Goal: Transaction & Acquisition: Download file/media

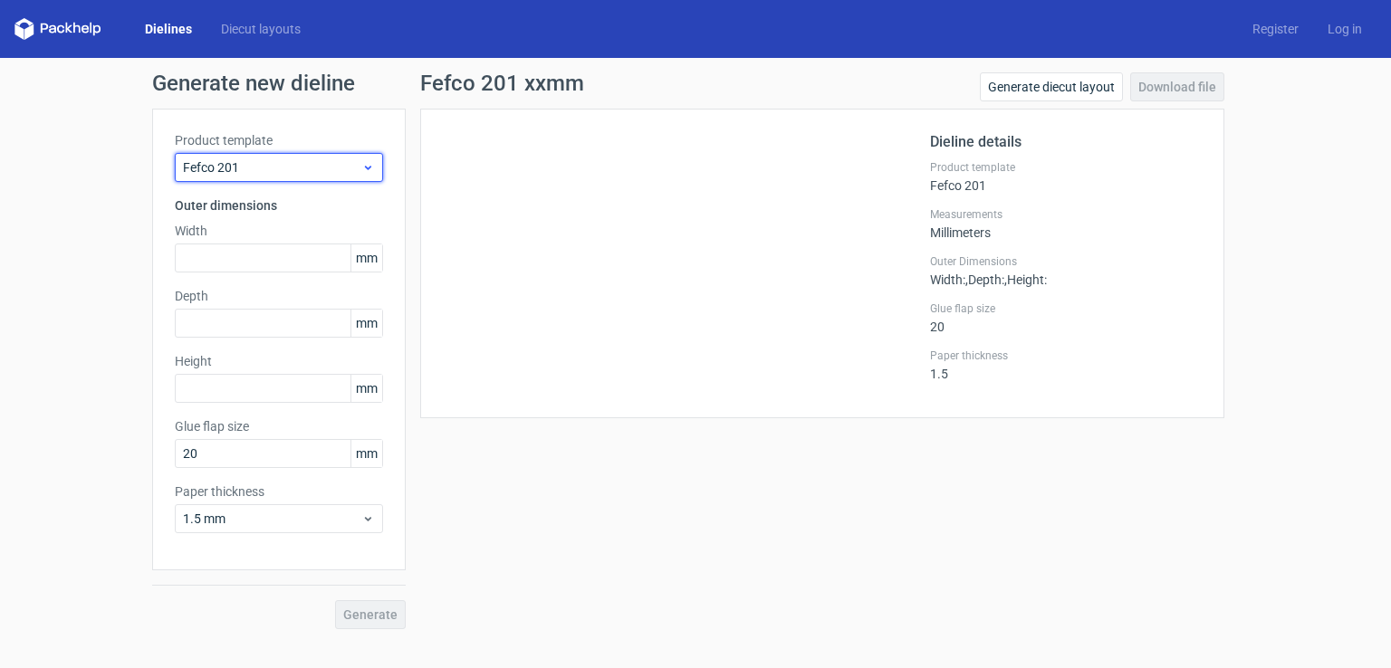
click at [329, 160] on span "Fefco 201" at bounding box center [272, 167] width 178 height 18
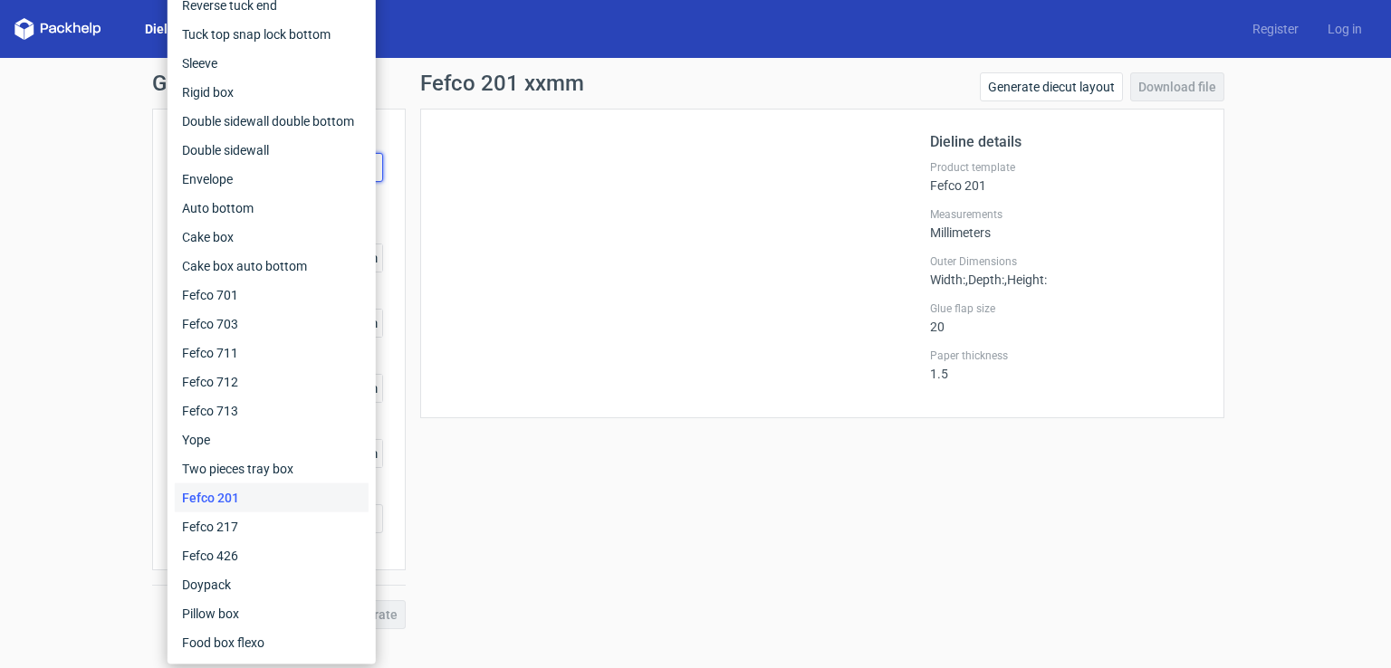
click at [426, 130] on div "Dieline details Product template Fefco 201 Measurements Millimeters Outer Dimen…" at bounding box center [822, 264] width 804 height 310
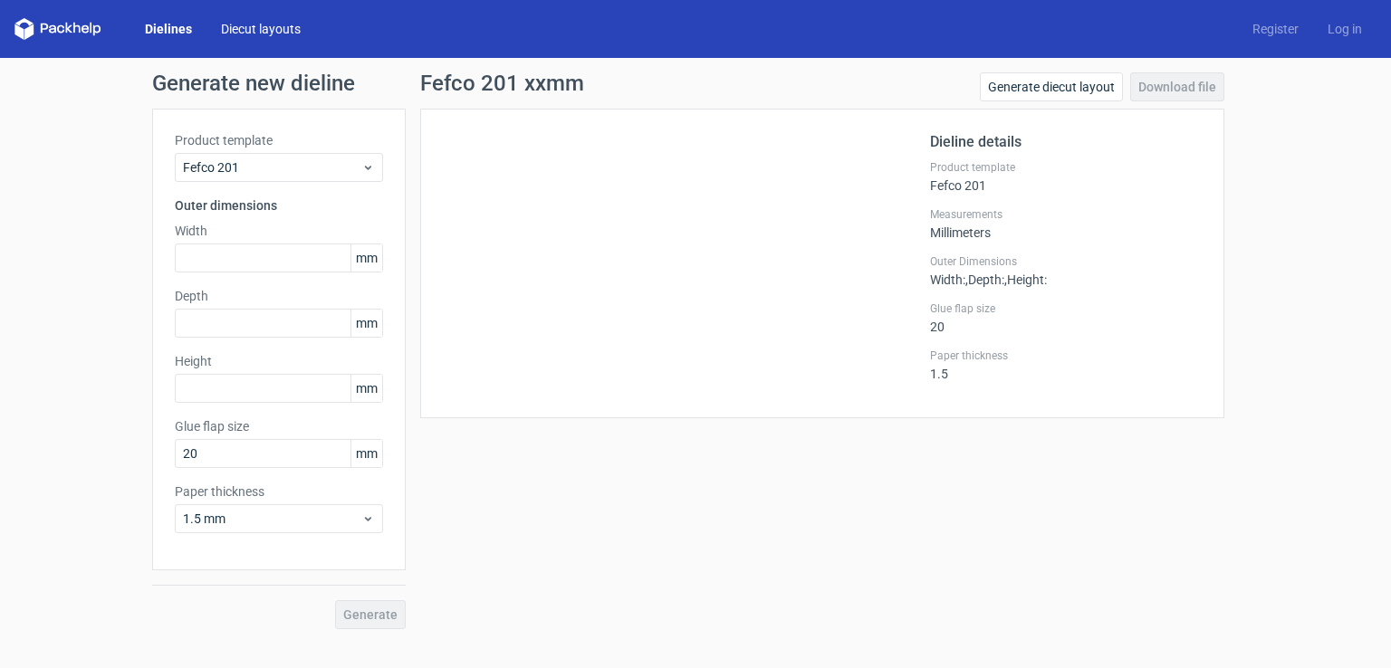
click at [297, 36] on link "Diecut layouts" at bounding box center [260, 29] width 109 height 18
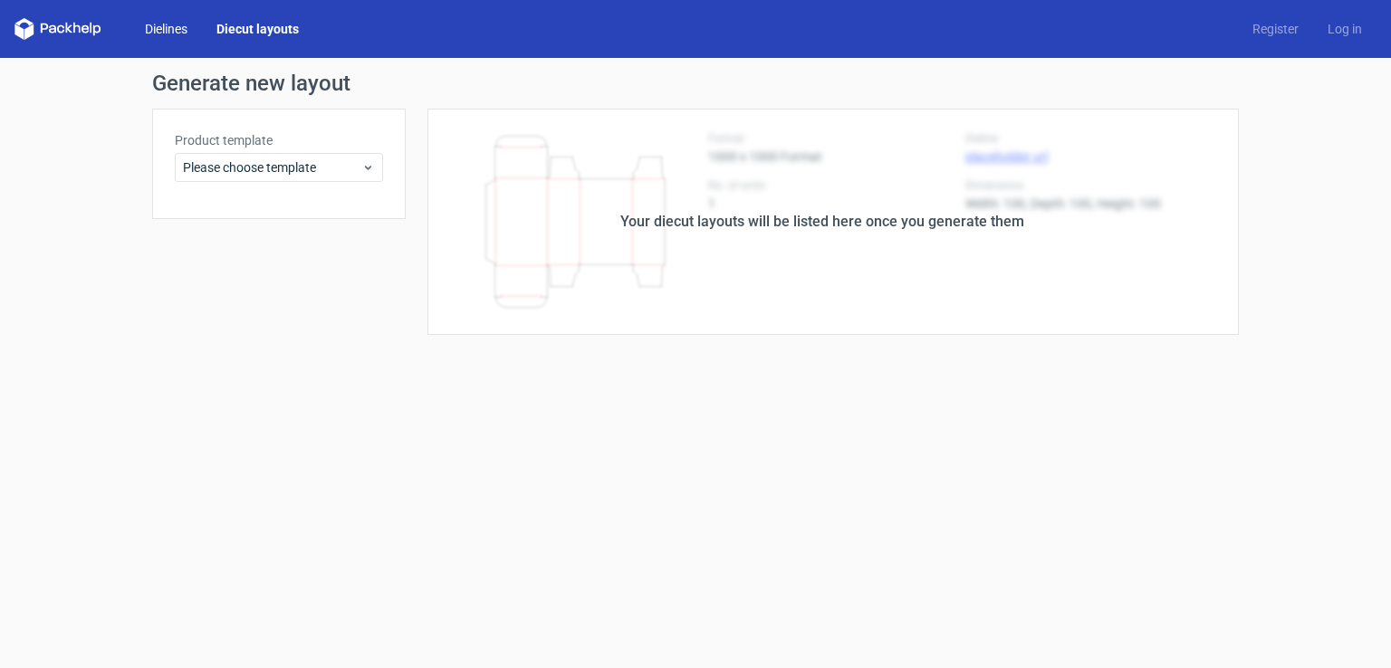
click at [158, 26] on link "Dielines" at bounding box center [166, 29] width 72 height 18
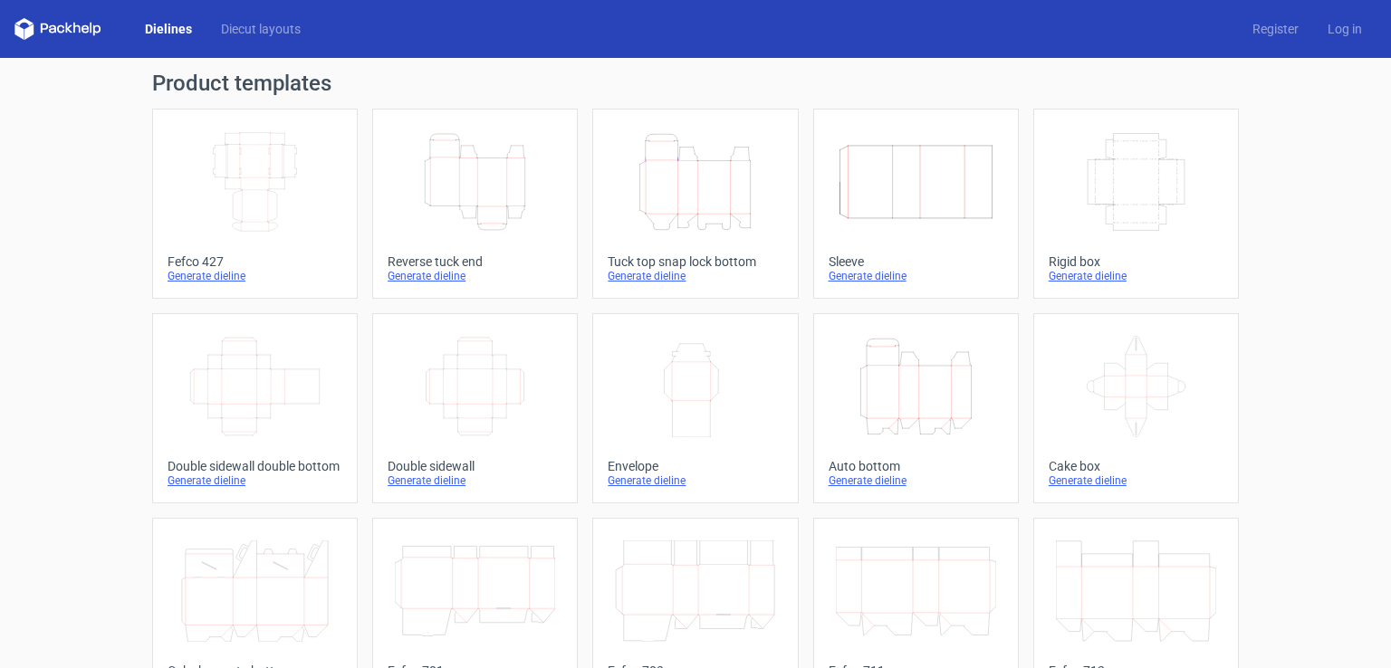
click at [735, 173] on icon "Height Depth Width" at bounding box center [695, 181] width 160 height 101
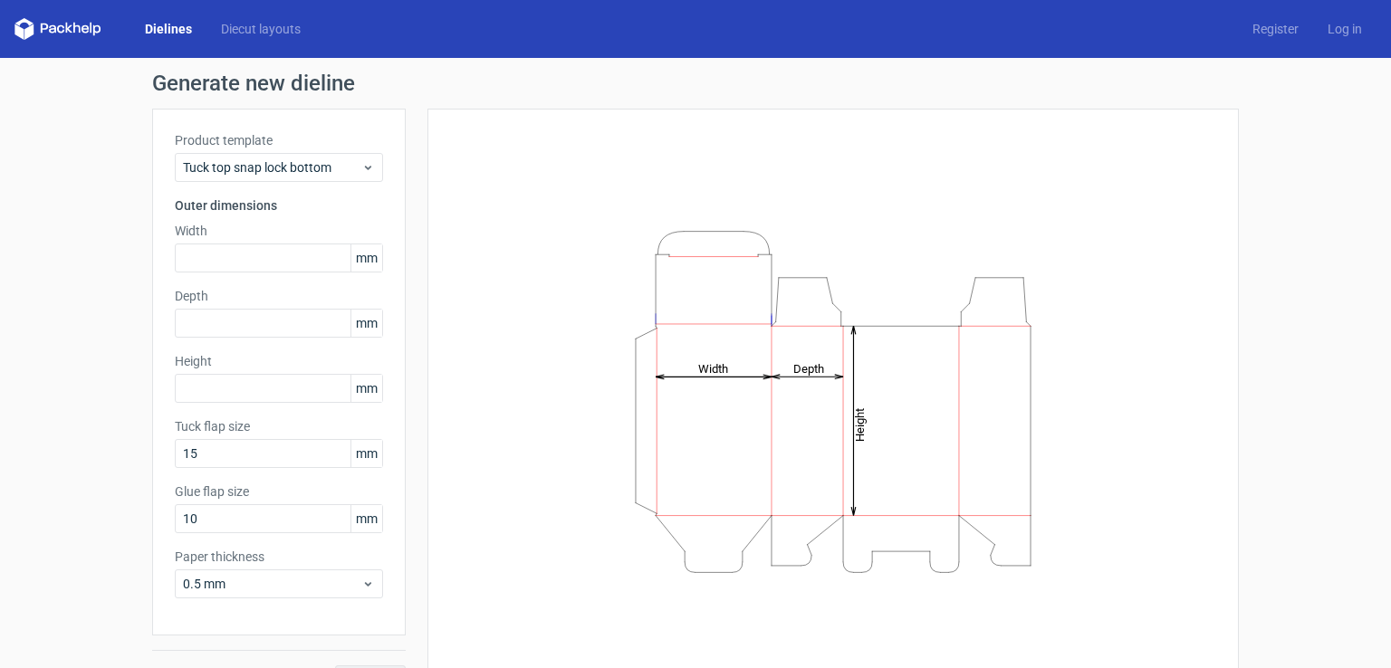
click at [176, 28] on link "Dielines" at bounding box center [168, 29] width 76 height 18
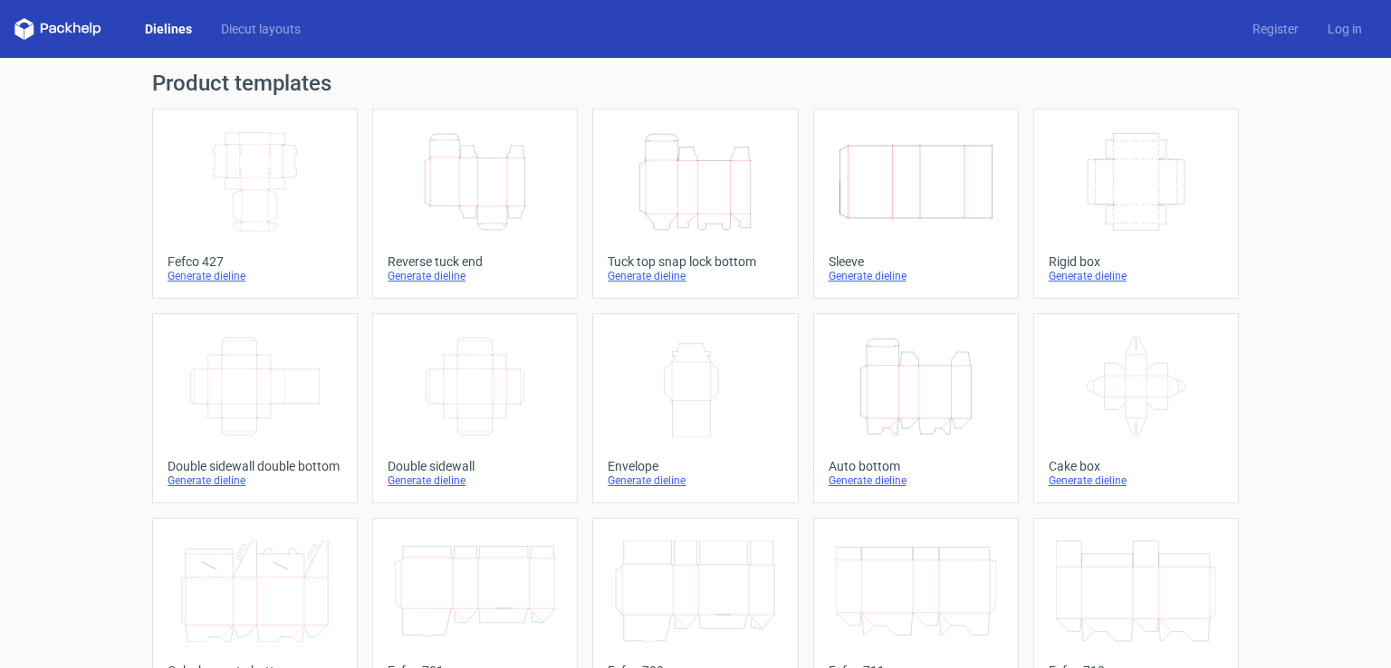
click at [679, 177] on icon "Height Depth Width" at bounding box center [695, 181] width 160 height 101
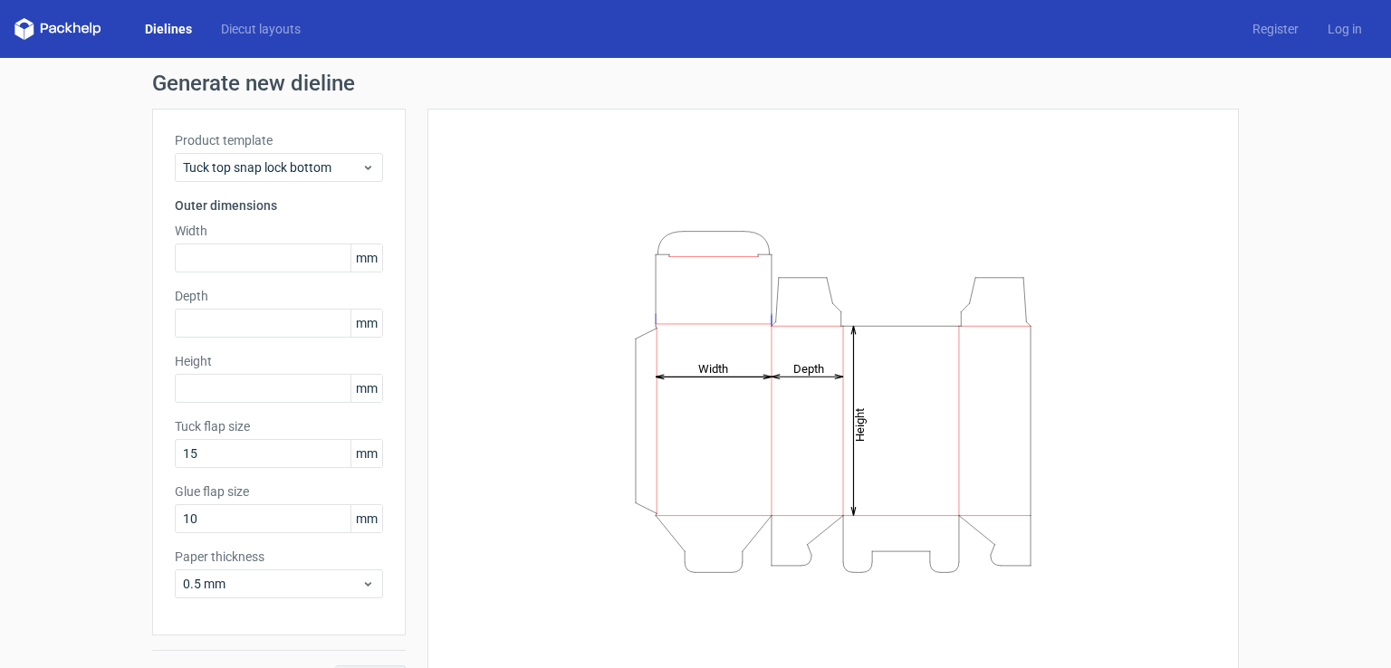
click at [354, 263] on span "mm" at bounding box center [366, 257] width 32 height 27
click at [355, 262] on span "mm" at bounding box center [366, 257] width 32 height 27
click at [222, 265] on input "text" at bounding box center [279, 258] width 208 height 29
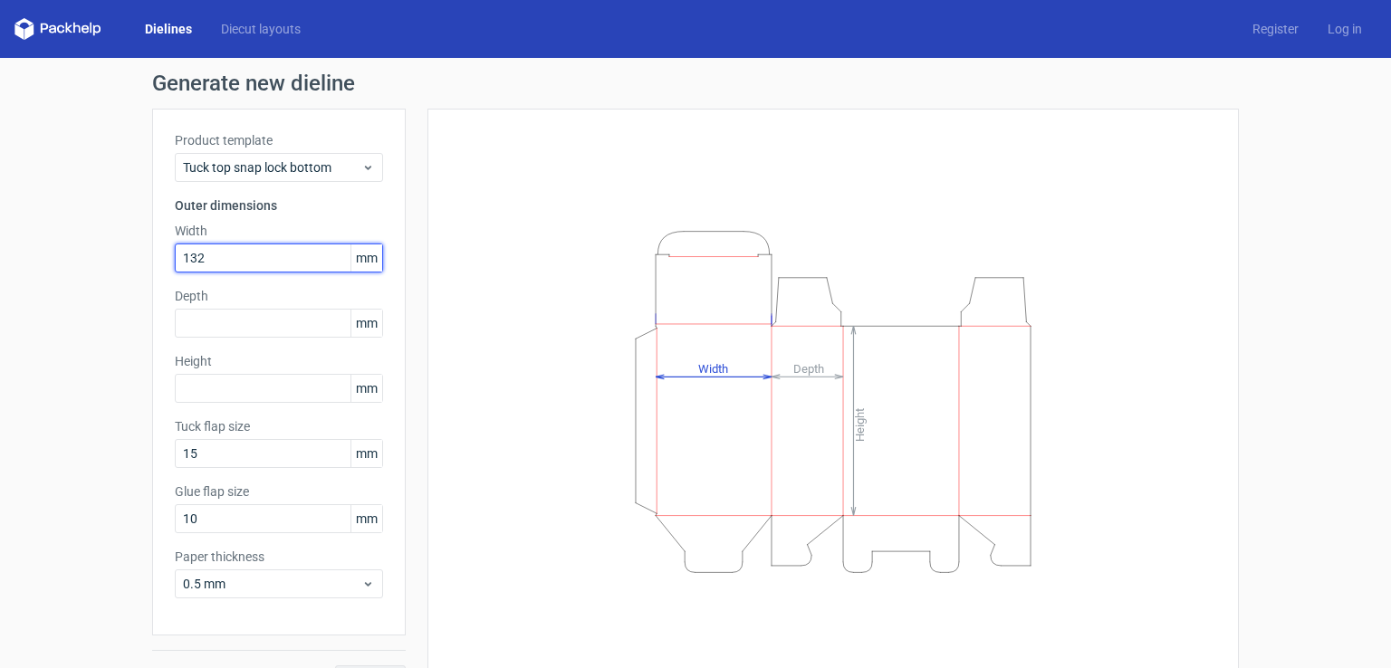
type input "132"
click at [249, 321] on input "text" at bounding box center [279, 323] width 208 height 29
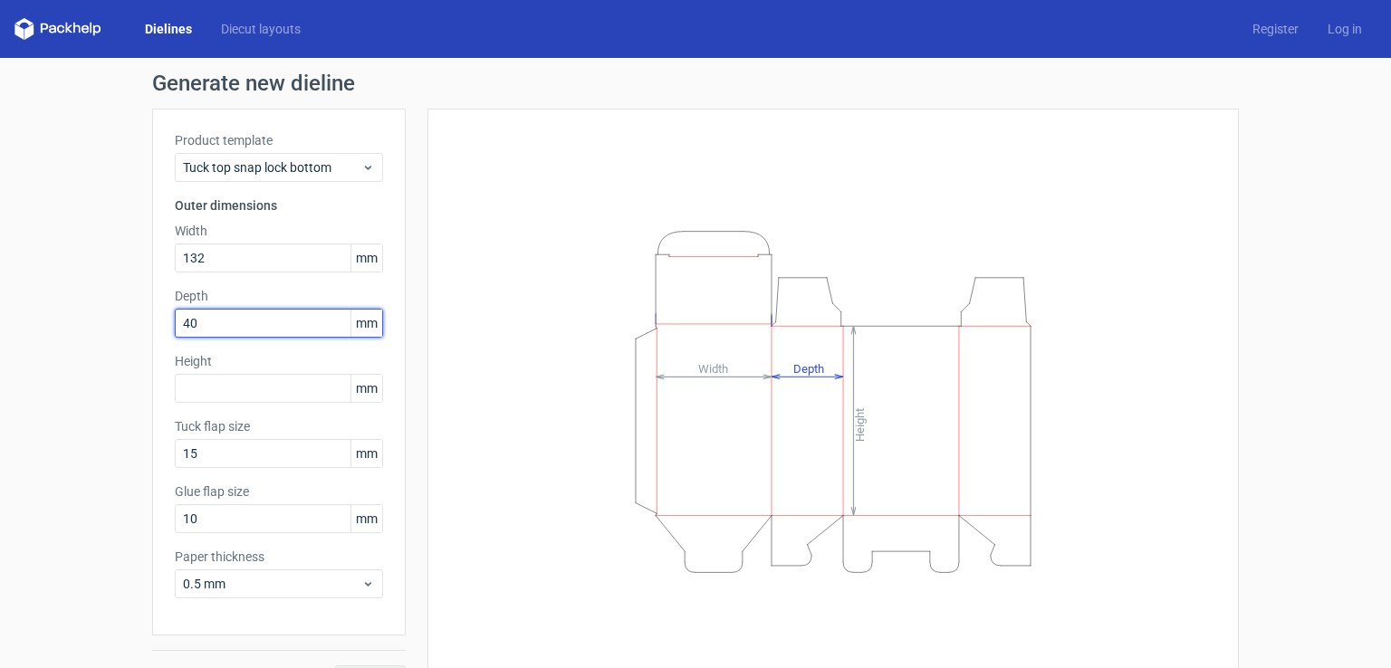
type input "40"
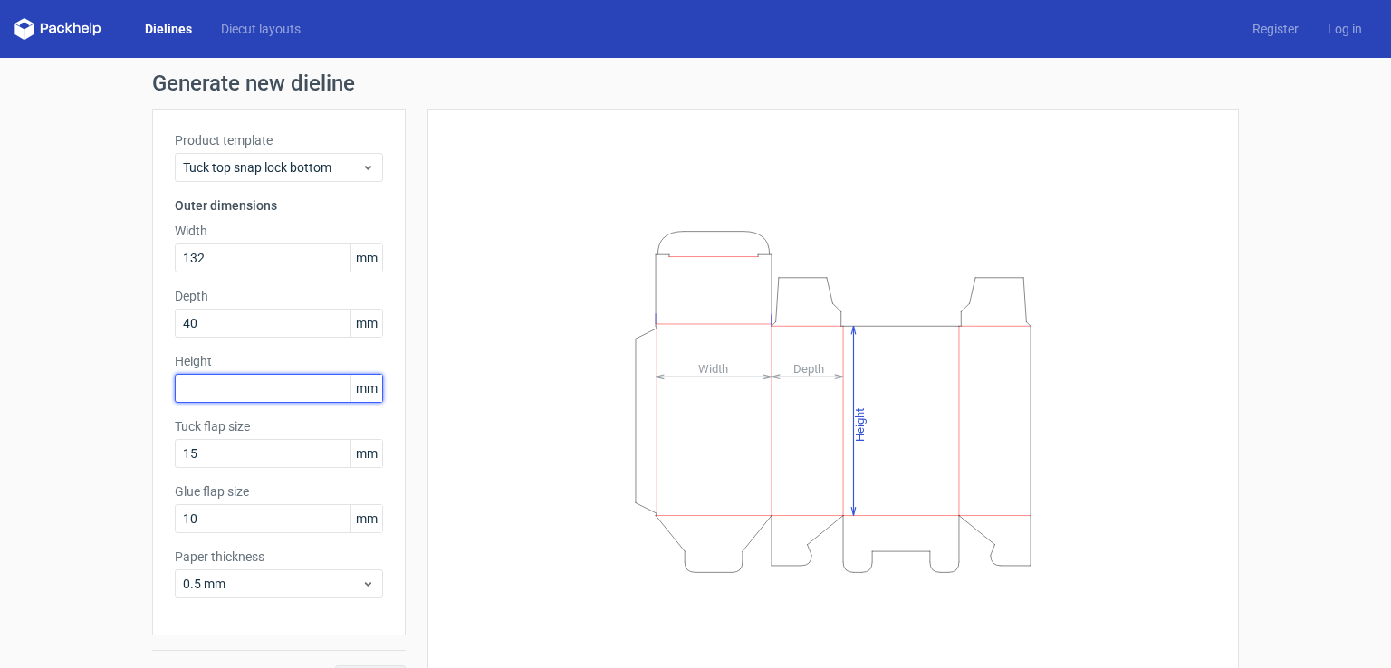
click at [262, 388] on input "text" at bounding box center [279, 388] width 208 height 29
type input "118"
click at [335, 665] on button "Generate" at bounding box center [370, 679] width 71 height 29
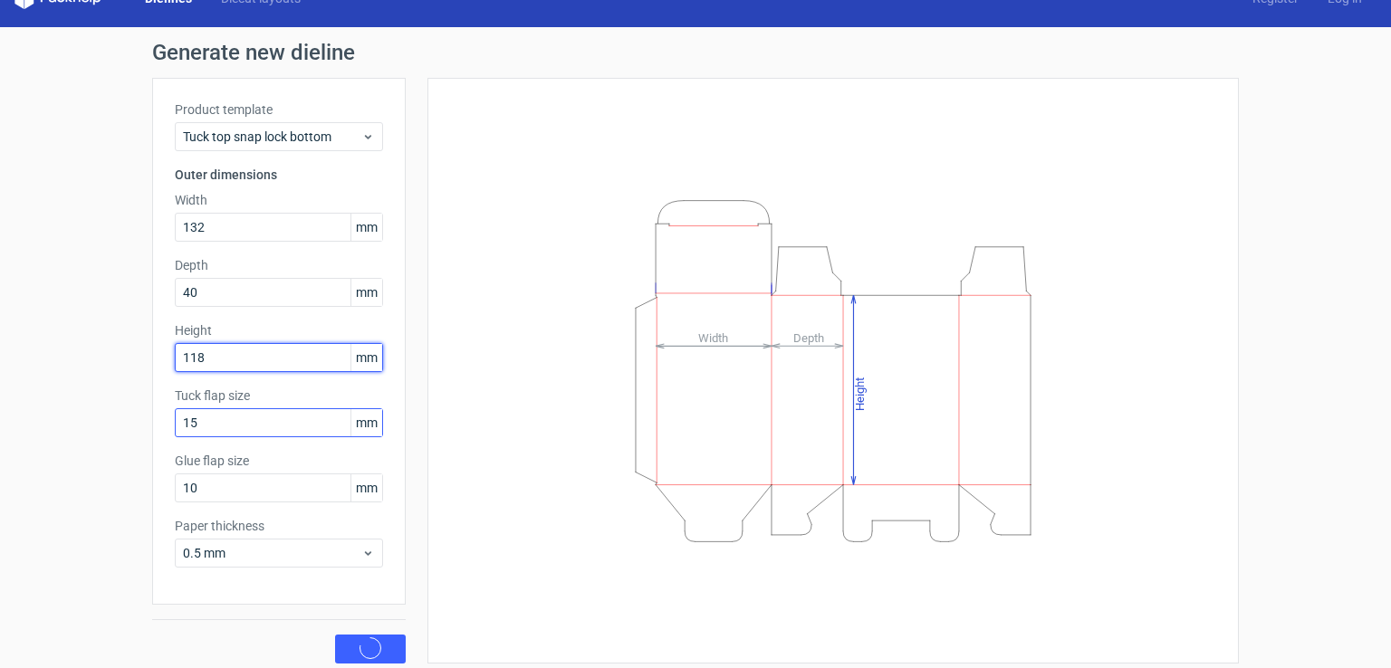
scroll to position [40, 0]
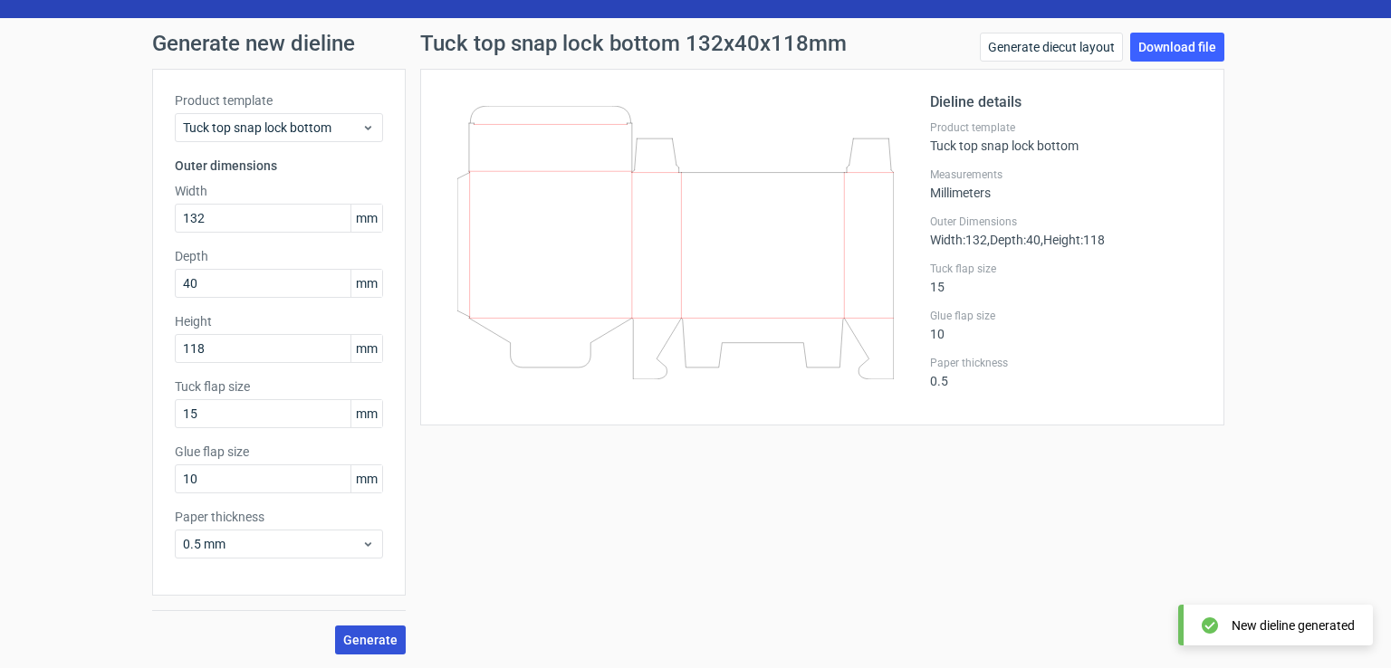
click at [369, 627] on button "Generate" at bounding box center [370, 640] width 71 height 29
click at [1195, 48] on link "Download file" at bounding box center [1177, 47] width 94 height 29
